Goal: Information Seeking & Learning: Compare options

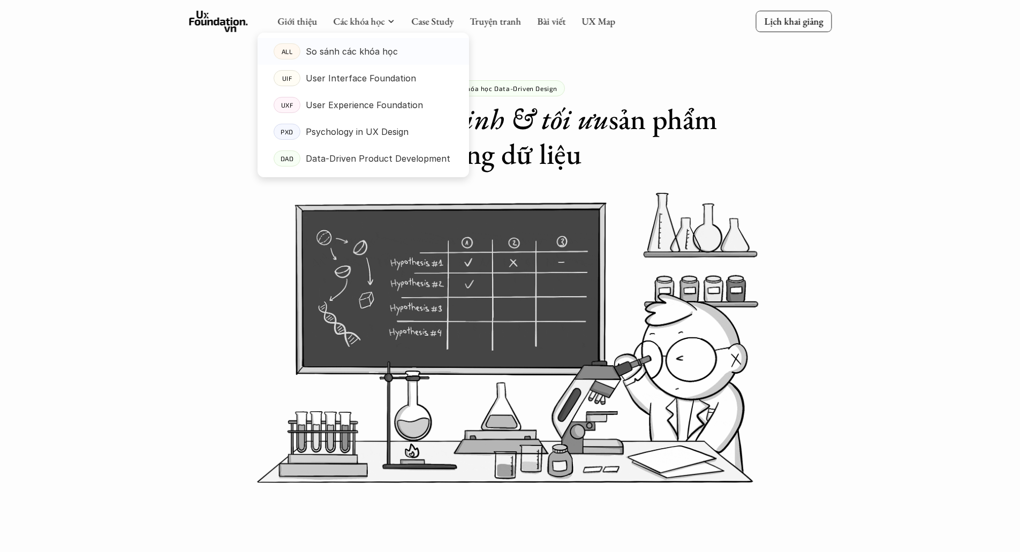
click at [348, 48] on p "So sánh các khóa học" at bounding box center [352, 51] width 92 height 16
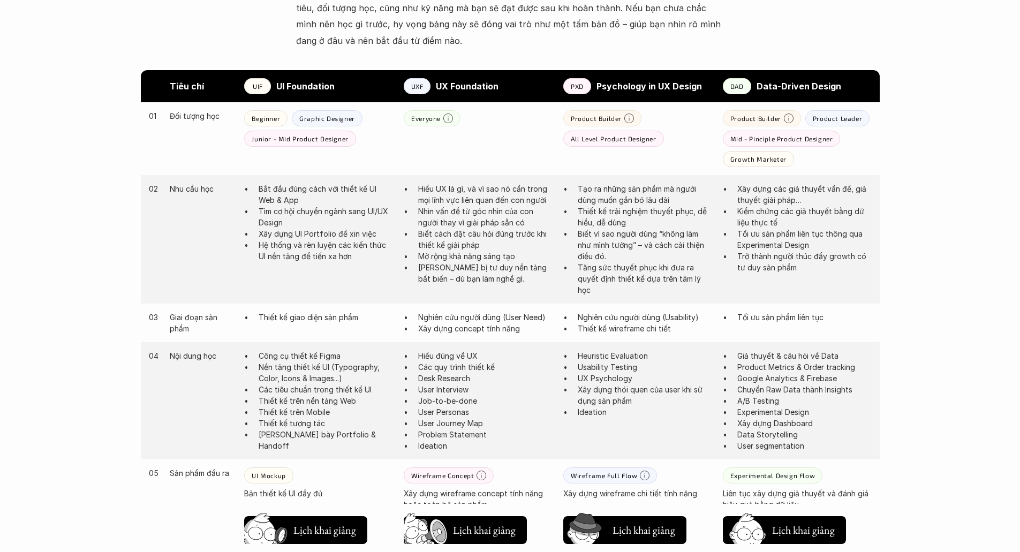
scroll to position [589, 0]
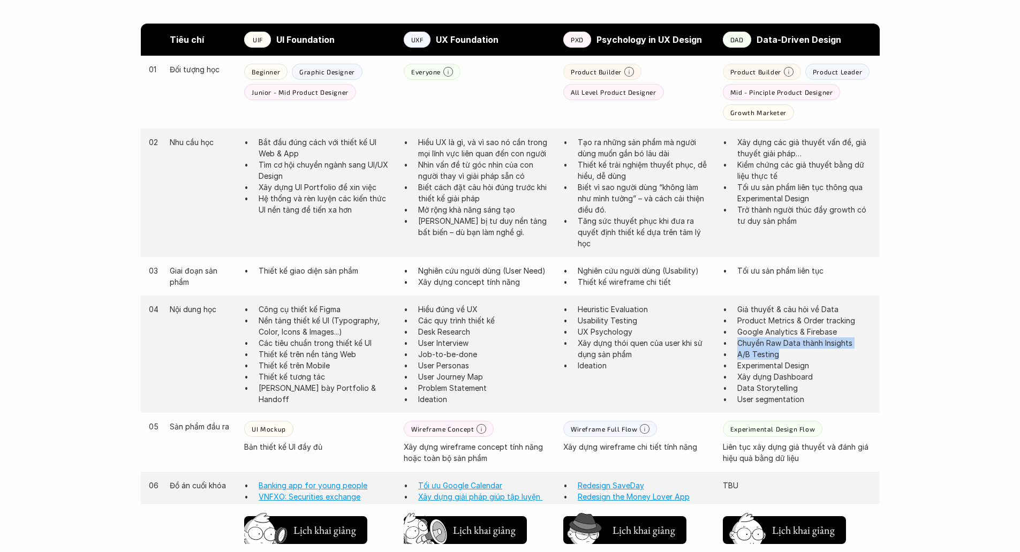
drag, startPoint x: 766, startPoint y: 350, endPoint x: 736, endPoint y: 348, distance: 29.5
click at [736, 348] on ul "Giả thuyết & câu hỏi về Data Product Metrics & Order tracking Google Analytics …" at bounding box center [797, 354] width 149 height 101
click at [751, 343] on p "Chuyển Raw Data thành Insights" at bounding box center [805, 342] width 134 height 11
drag, startPoint x: 781, startPoint y: 339, endPoint x: 819, endPoint y: 341, distance: 38.6
click at [819, 341] on p "Chuyển Raw Data thành Insights" at bounding box center [805, 342] width 134 height 11
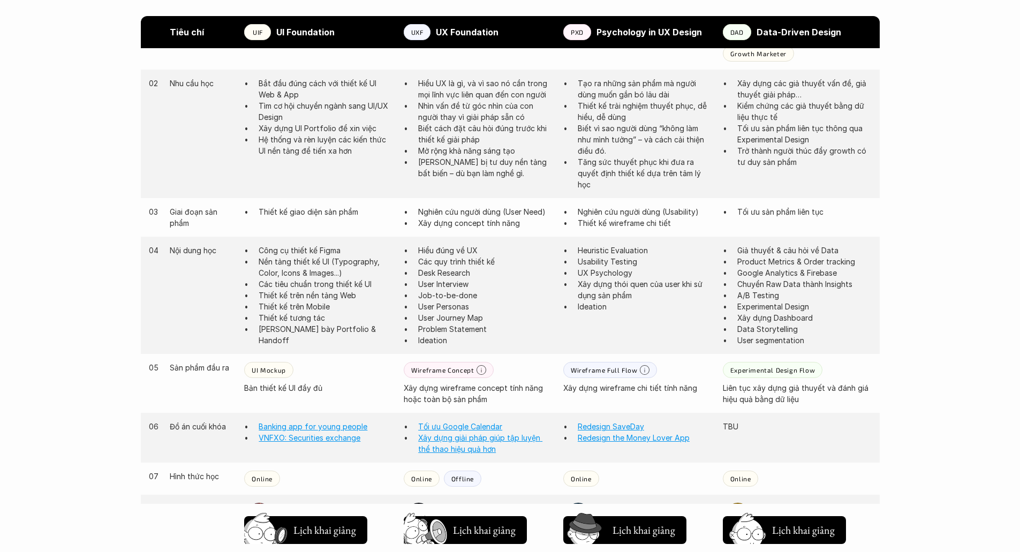
scroll to position [664, 0]
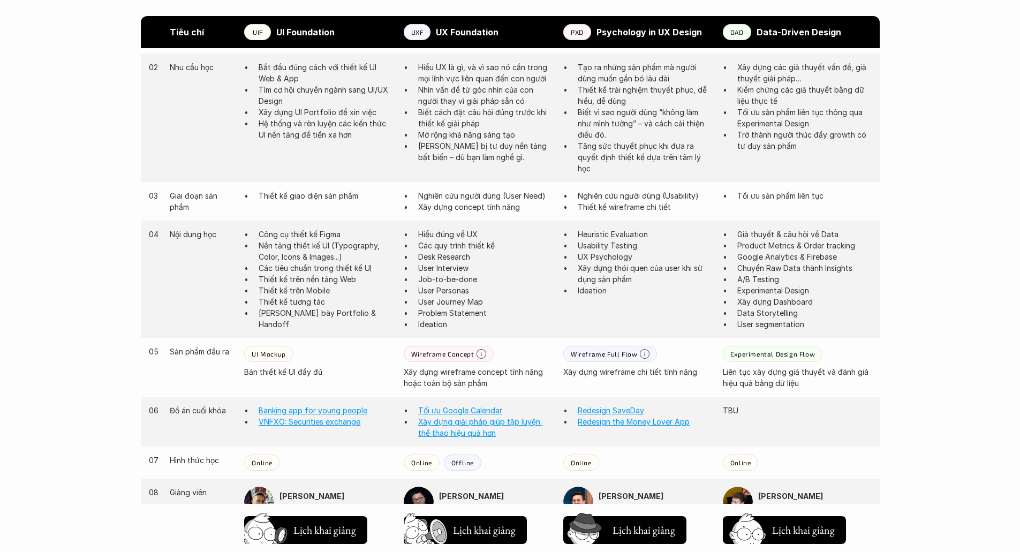
click at [812, 237] on p "Giả thuyết & câu hỏi về Data" at bounding box center [805, 234] width 134 height 11
drag, startPoint x: 781, startPoint y: 250, endPoint x: 851, endPoint y: 249, distance: 69.6
click at [851, 249] on p "Product Metrics & Order tracking" at bounding box center [805, 245] width 134 height 11
drag, startPoint x: 847, startPoint y: 258, endPoint x: 728, endPoint y: 258, distance: 119.4
click at [728, 258] on ul "Giả thuyết & câu hỏi về Data Product Metrics & Order tracking Google Analytics …" at bounding box center [797, 279] width 149 height 101
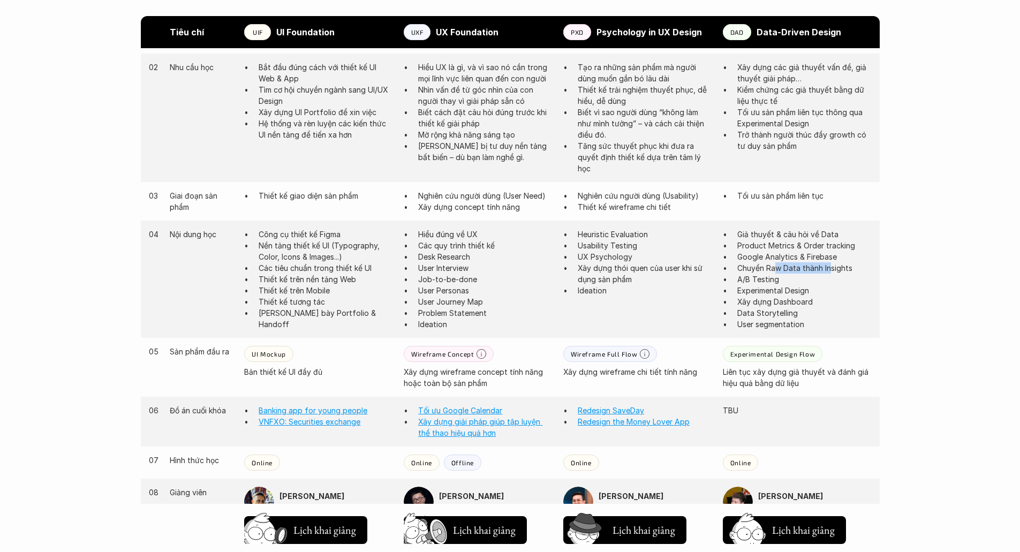
drag, startPoint x: 778, startPoint y: 268, endPoint x: 831, endPoint y: 268, distance: 53.0
click at [831, 268] on p "Chuyển Raw Data thành Insights" at bounding box center [805, 267] width 134 height 11
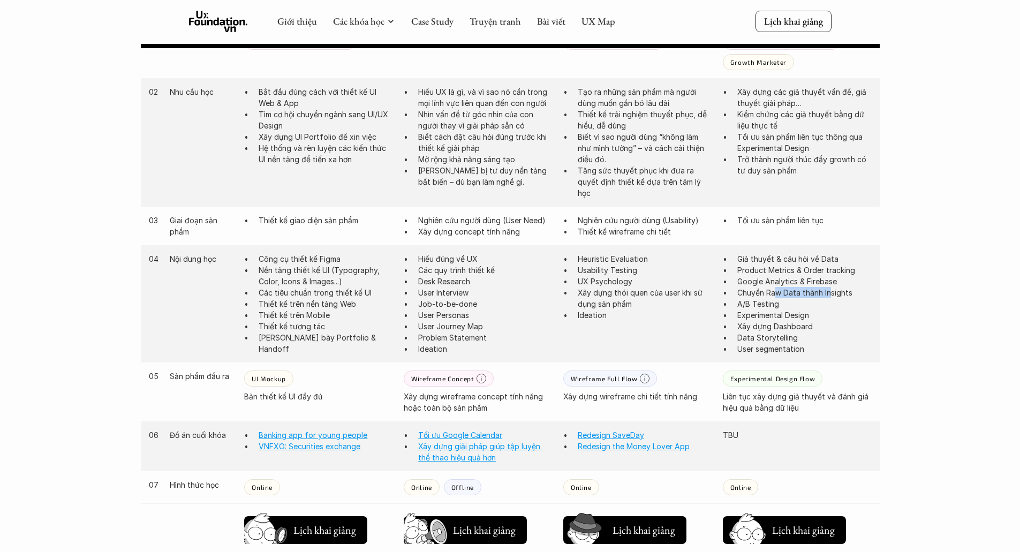
scroll to position [503, 0]
